Goal: Obtain resource: Download file/media

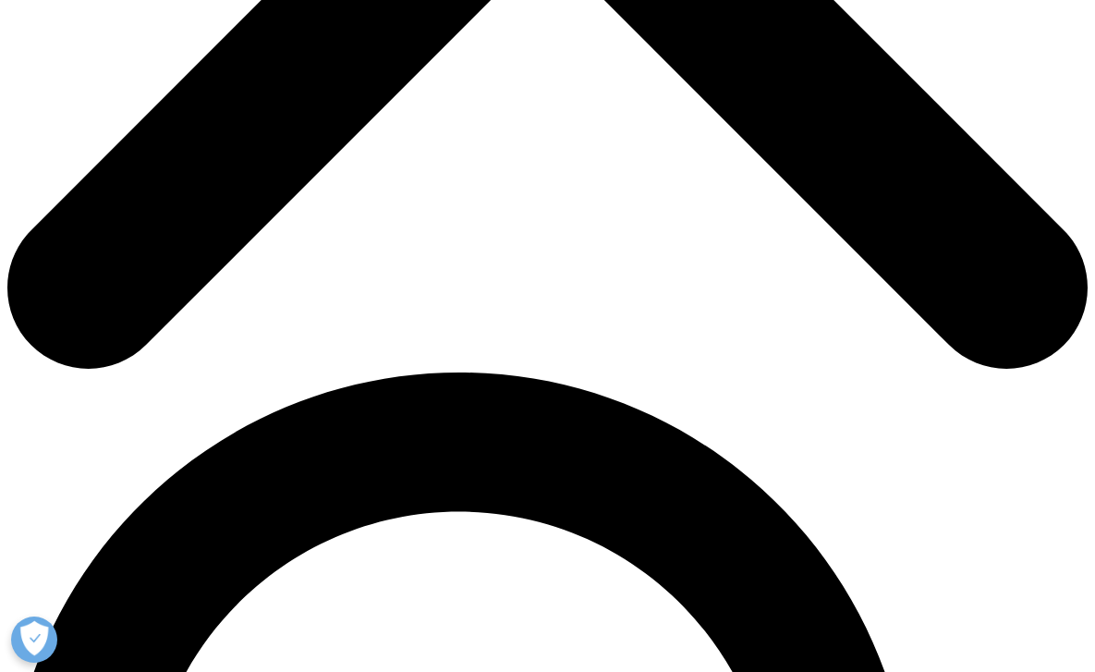
scroll to position [738, 0]
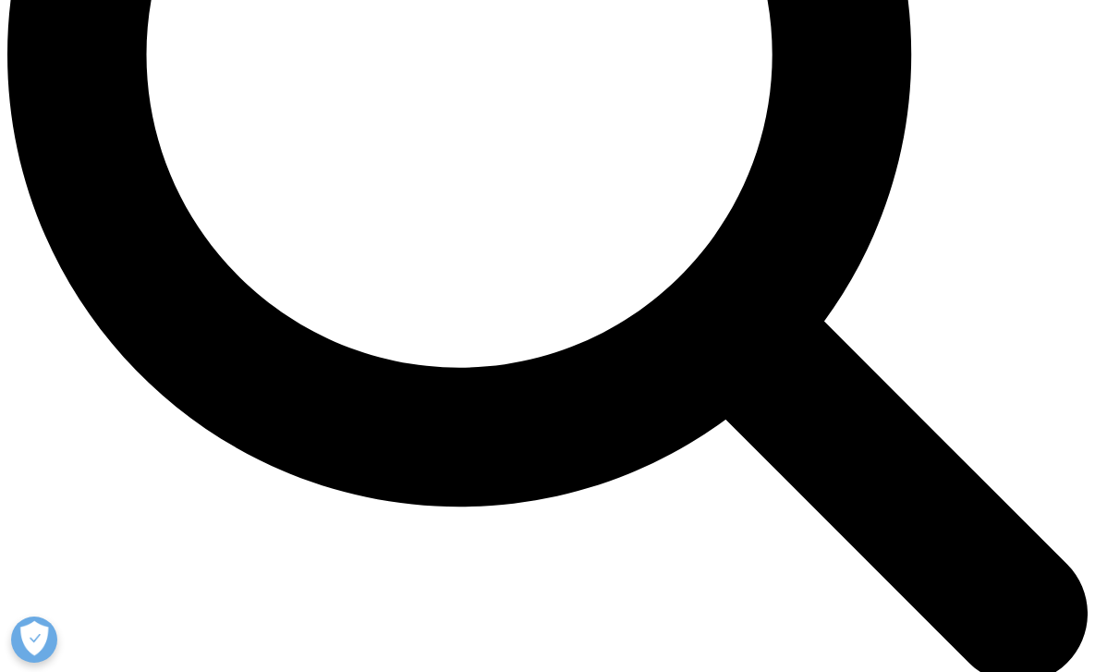
scroll to position [1561, 0]
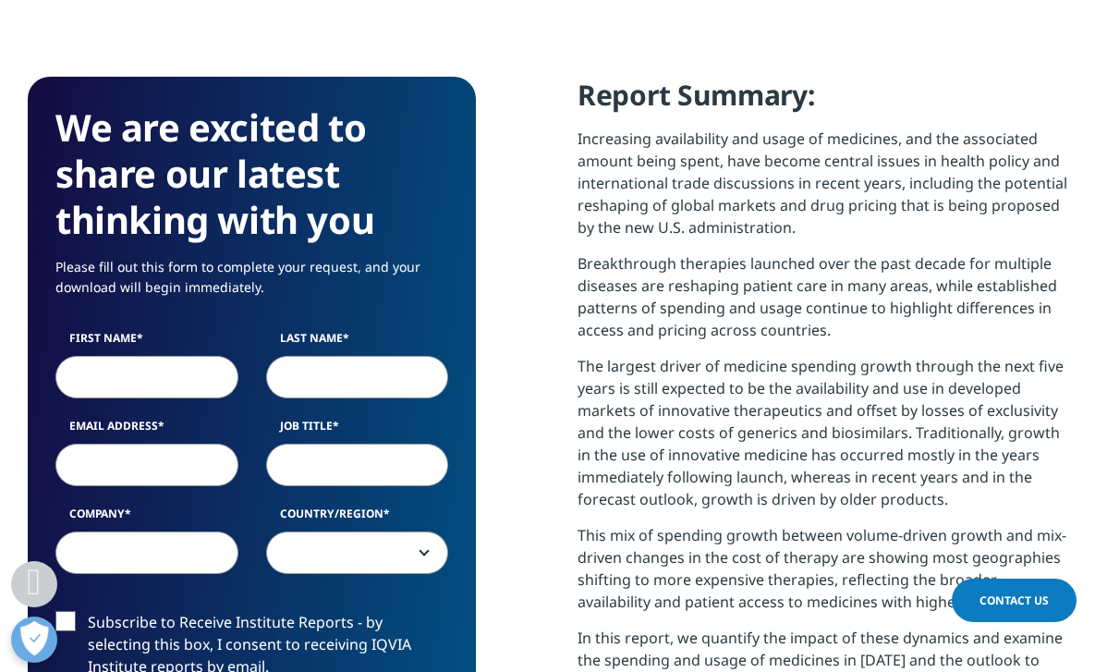
scroll to position [740, 0]
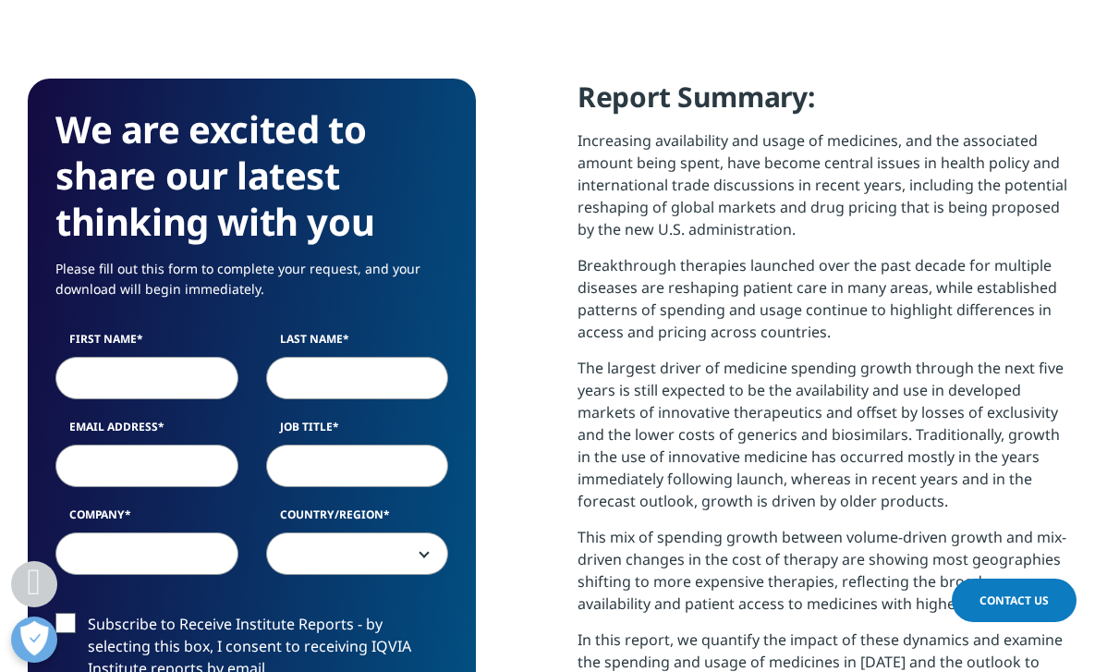
click at [101, 377] on input "First Name" at bounding box center [146, 378] width 183 height 43
type input "[PERSON_NAME]"
type input "Sr Mgr Commercial Training & Development"
type input "Gilead Science"
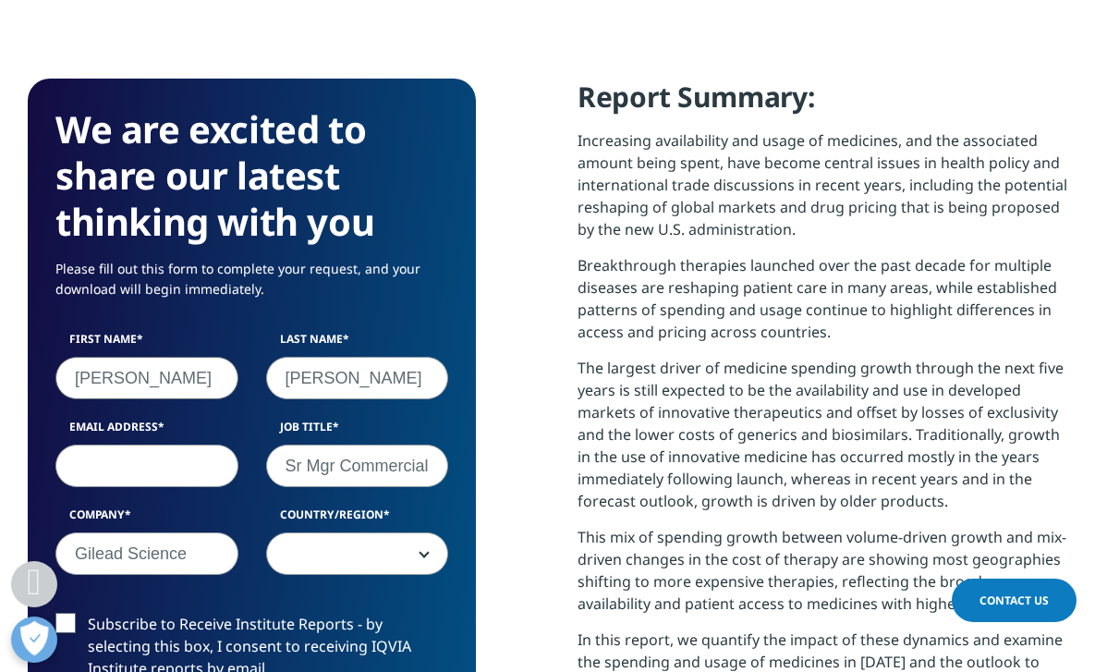
scroll to position [1042, 1040]
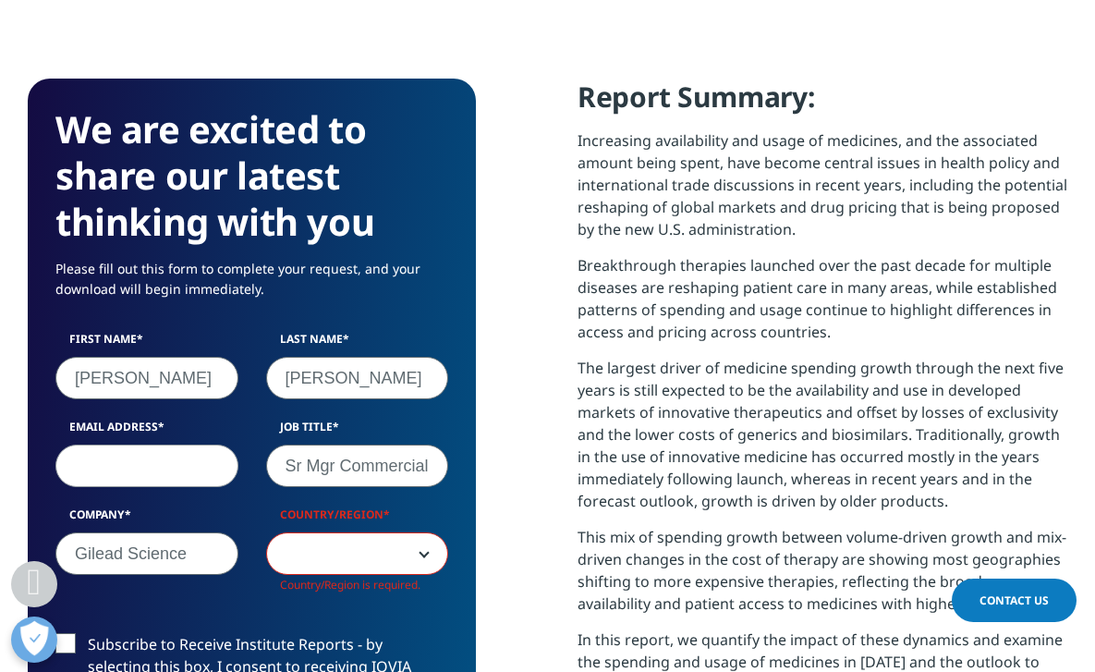
click at [127, 472] on input "Email Address" at bounding box center [146, 466] width 183 height 43
type input "[PERSON_NAME][EMAIL_ADDRESS][DOMAIN_NAME]"
select select "[GEOGRAPHIC_DATA]"
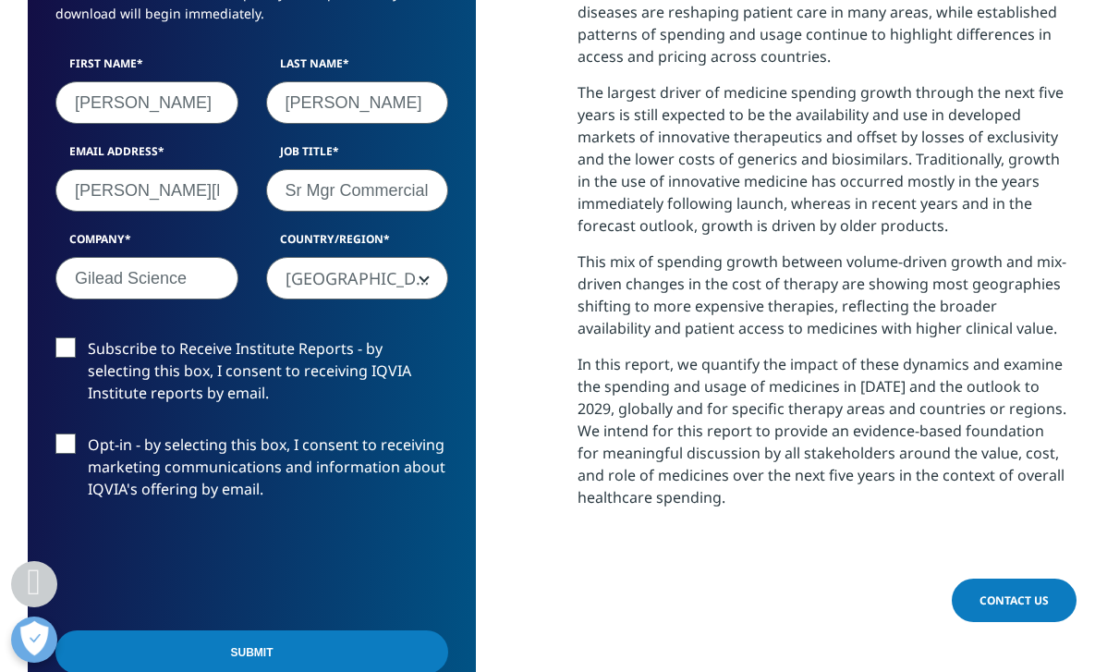
scroll to position [1018, 0]
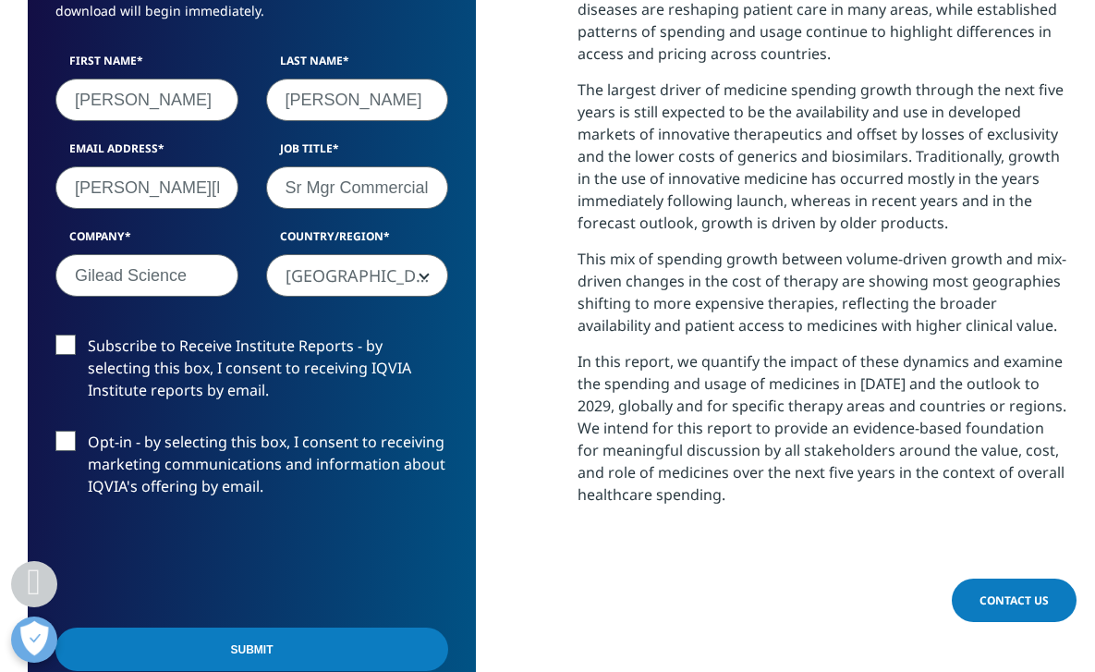
click at [74, 348] on label "Subscribe to Receive Institute Reports - by selecting this box, I consent to re…" at bounding box center [251, 373] width 393 height 77
click at [88, 335] on input "Subscribe to Receive Institute Reports - by selecting this box, I consent to re…" at bounding box center [88, 335] width 0 height 0
click at [71, 443] on label "Opt-in - by selecting this box, I consent to receiving marketing communications…" at bounding box center [251, 469] width 393 height 77
click at [88, 431] on input "Opt-in - by selecting this box, I consent to receiving marketing communications…" at bounding box center [88, 431] width 0 height 0
click at [339, 654] on input "Submit" at bounding box center [251, 649] width 393 height 43
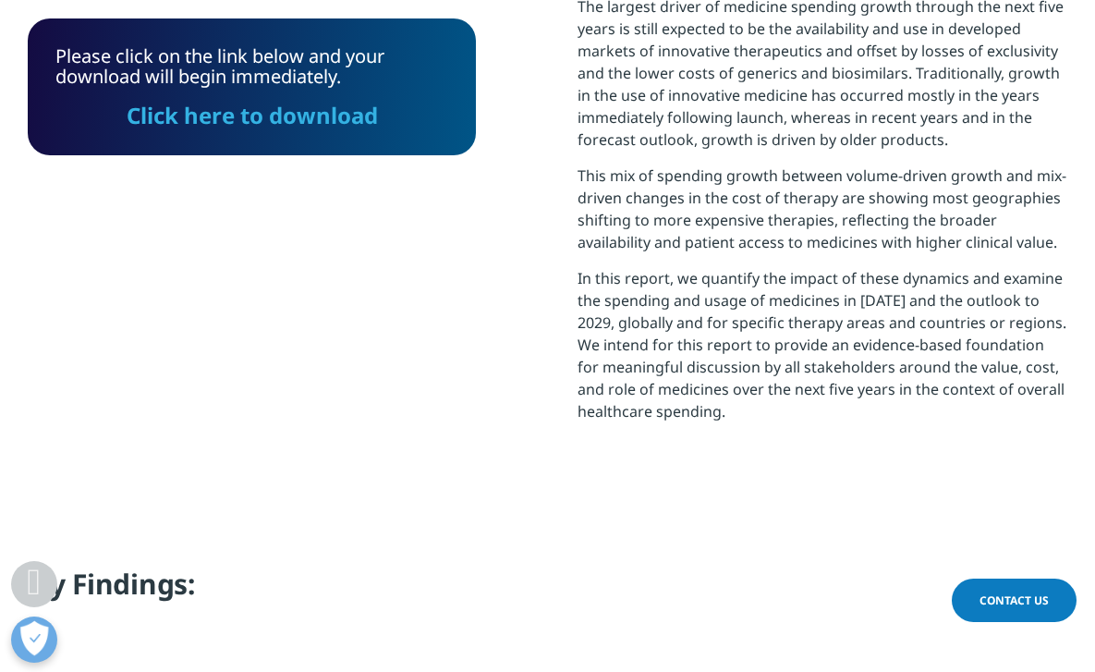
scroll to position [1096, 0]
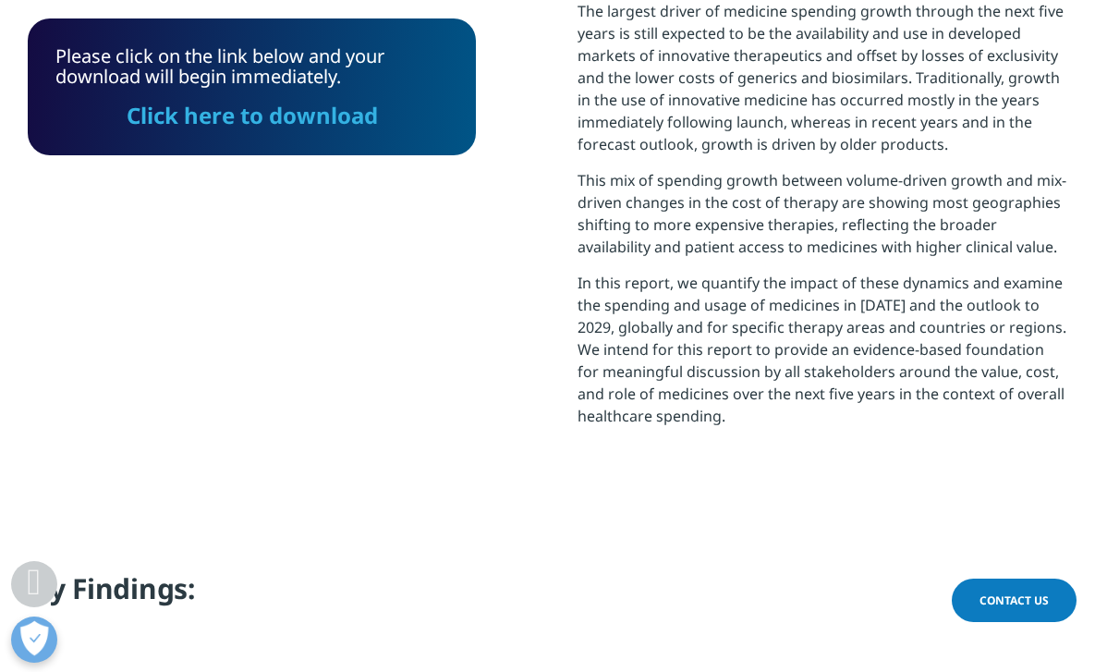
click at [288, 118] on link "Click here to download" at bounding box center [252, 115] width 251 height 31
